Goal: Information Seeking & Learning: Learn about a topic

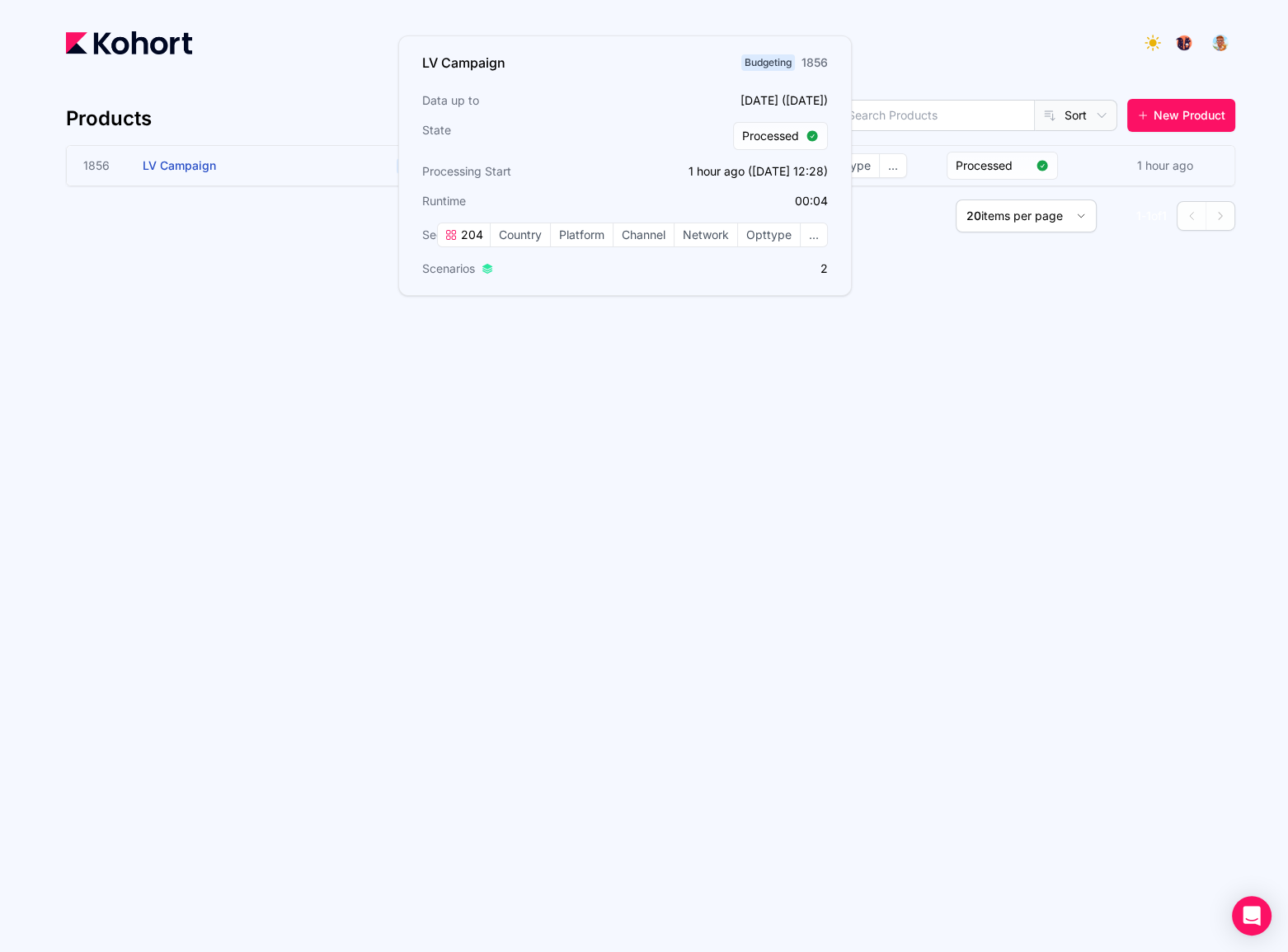
click at [272, 178] on h3 "LV Campaign" at bounding box center [267, 166] width 248 height 39
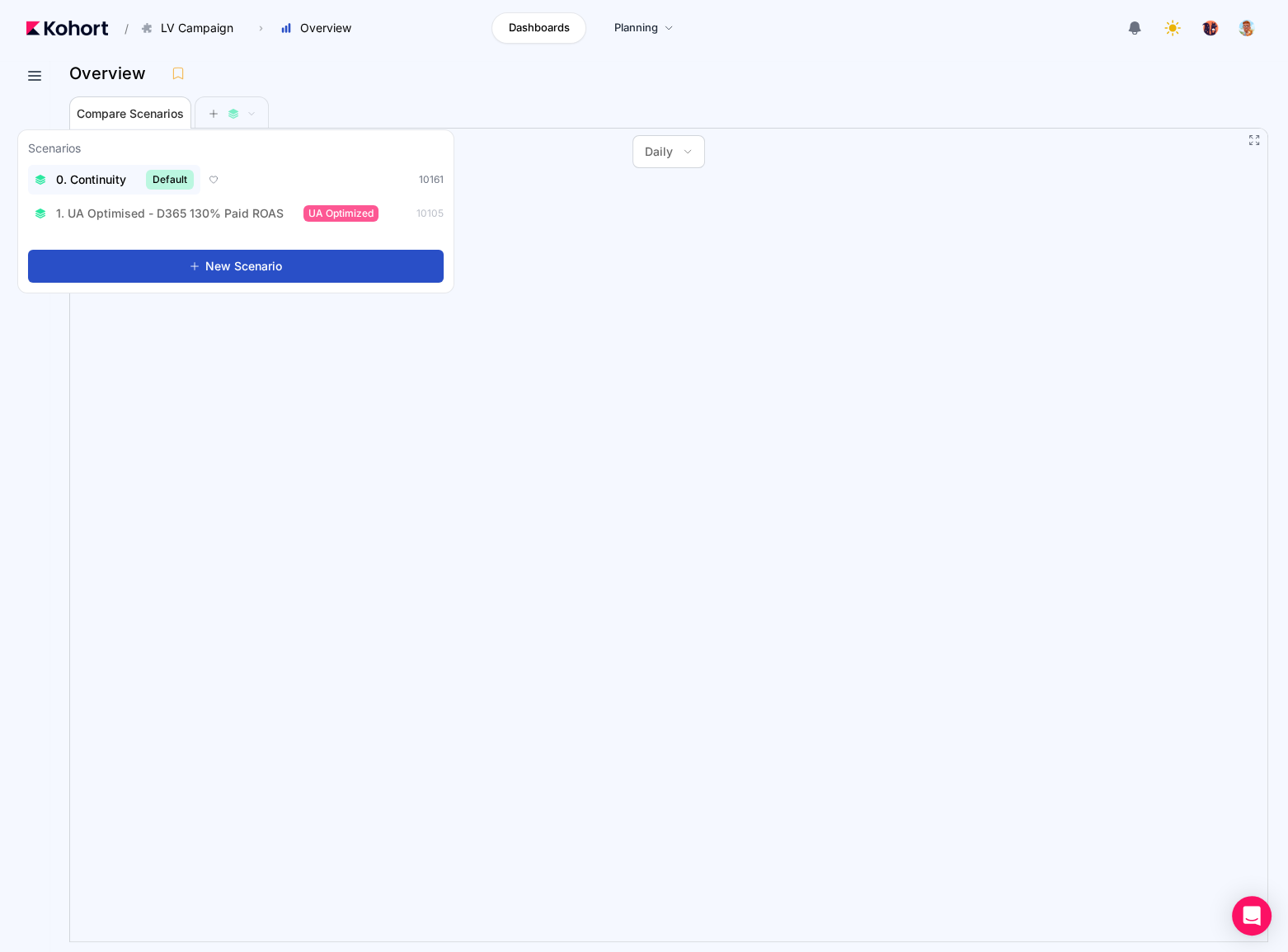
click at [115, 192] on button "0. Continuity Default" at bounding box center [114, 180] width 172 height 30
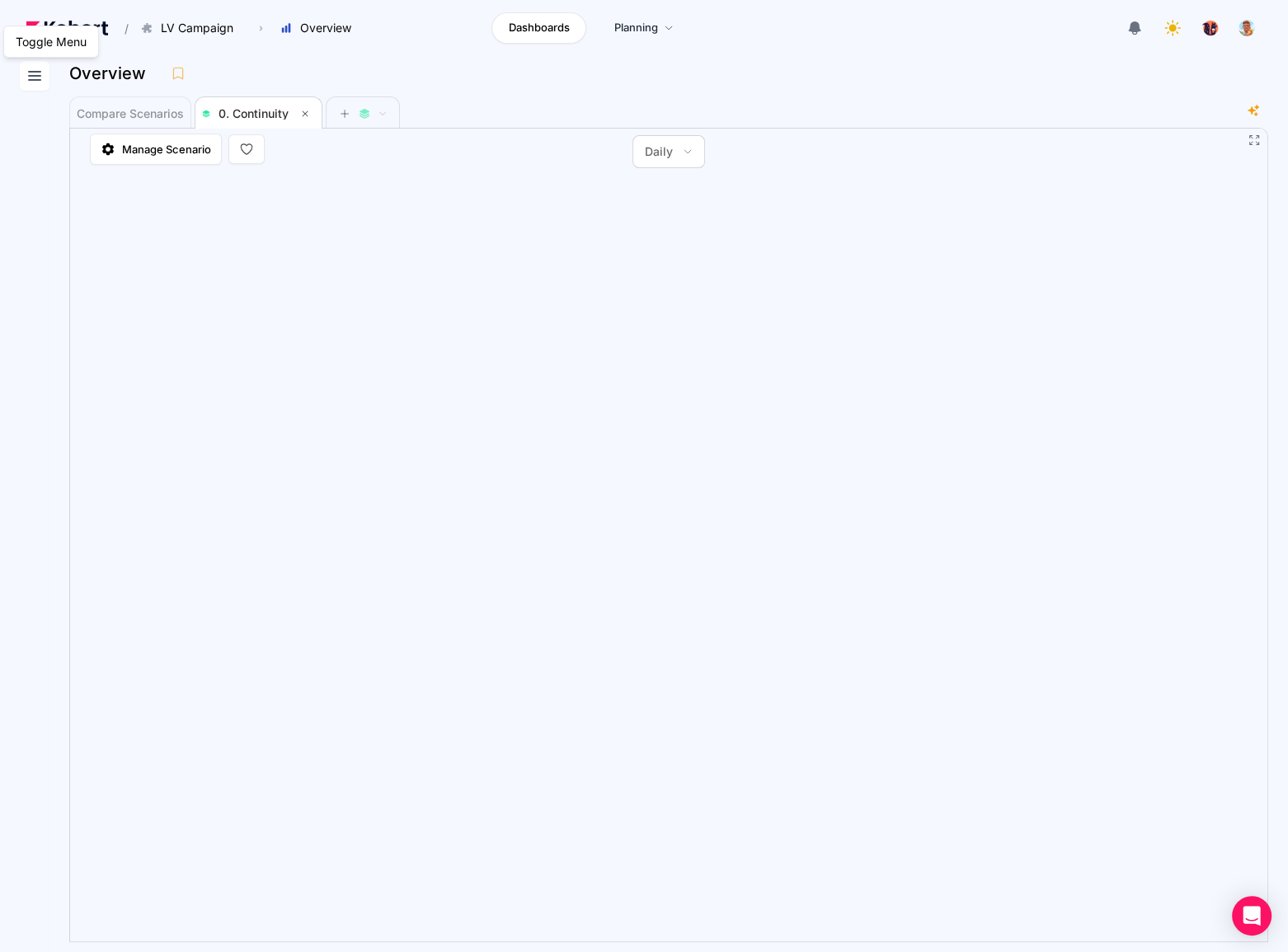
click at [24, 77] on icon at bounding box center [34, 76] width 20 height 20
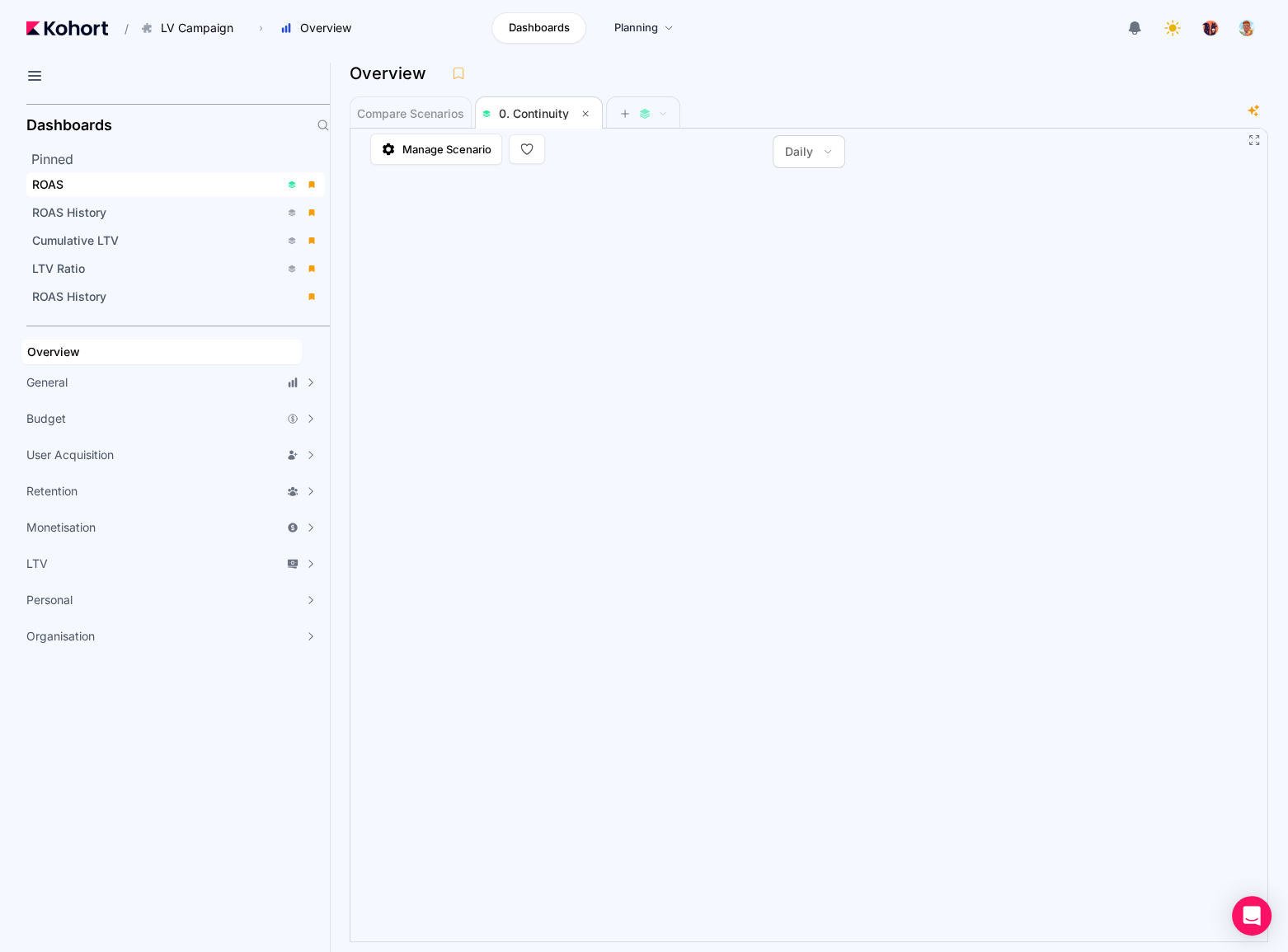
click at [84, 180] on div "ROAS" at bounding box center [155, 185] width 248 height 17
click at [40, 79] on icon at bounding box center [34, 76] width 20 height 20
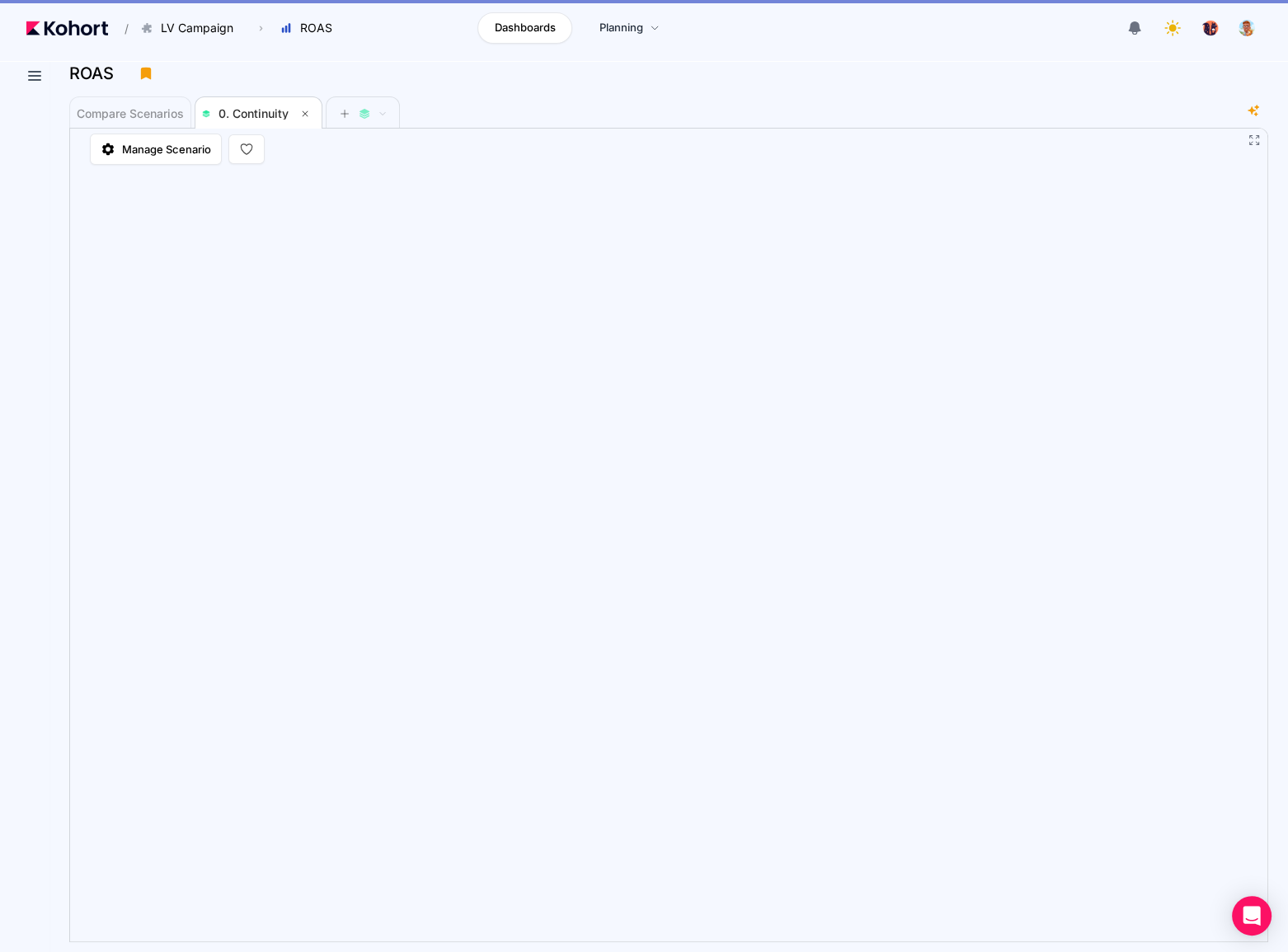
click at [1087, 126] on div "Compare Scenarios 0. Continuity" at bounding box center [657, 111] width 1176 height 33
